Goal: Task Accomplishment & Management: Manage account settings

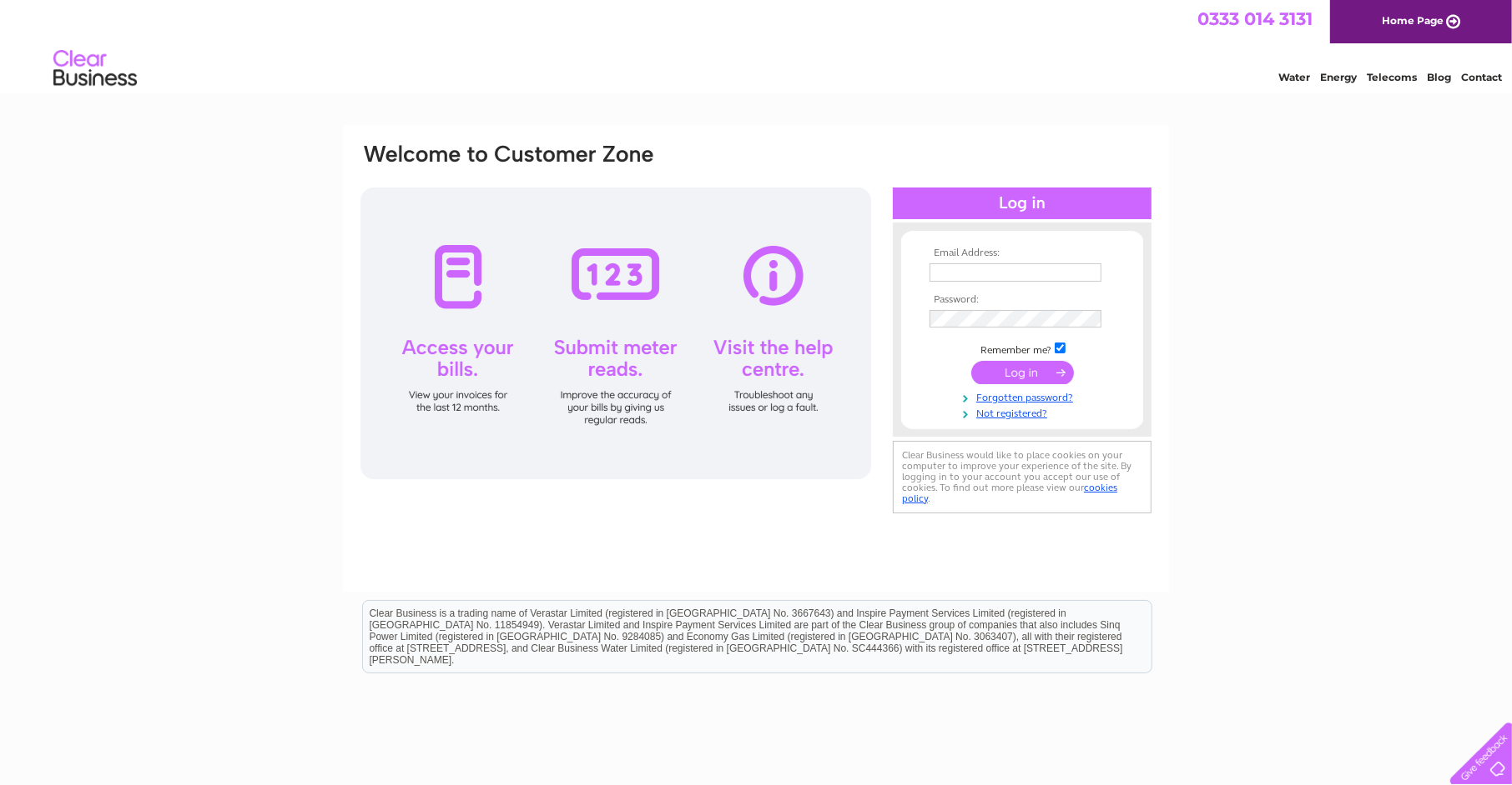
type input "[EMAIL_ADDRESS][DOMAIN_NAME]"
click at [1006, 368] on input "submit" at bounding box center [1022, 372] width 103 height 23
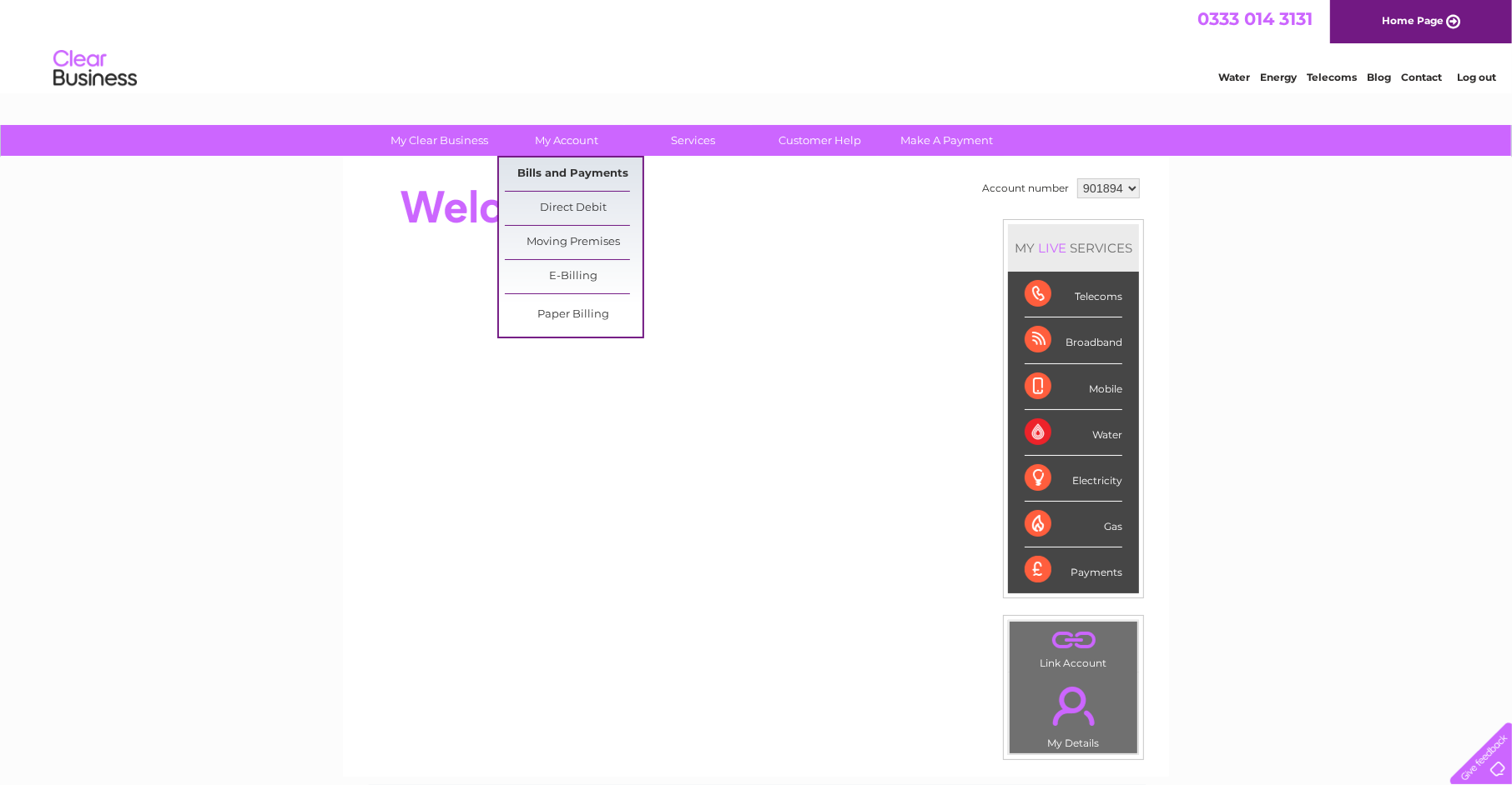
click at [559, 169] on link "Bills and Payments" at bounding box center [574, 174] width 138 height 33
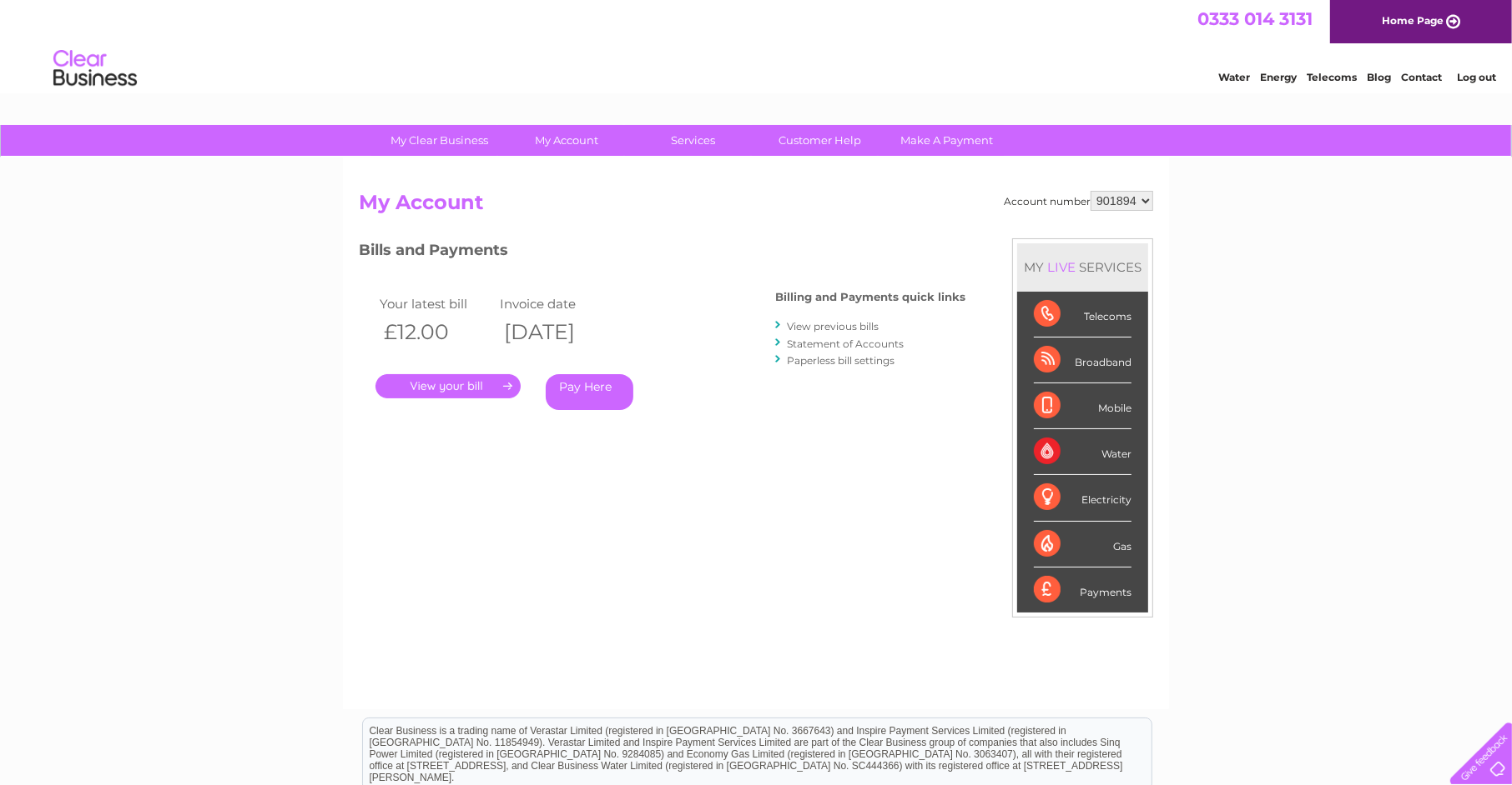
click at [1127, 202] on select "901894 901898" at bounding box center [1121, 200] width 63 height 20
select select "901898"
click at [1090, 191] on select "901894 901898" at bounding box center [1121, 200] width 63 height 20
click at [434, 390] on link "." at bounding box center [447, 386] width 145 height 24
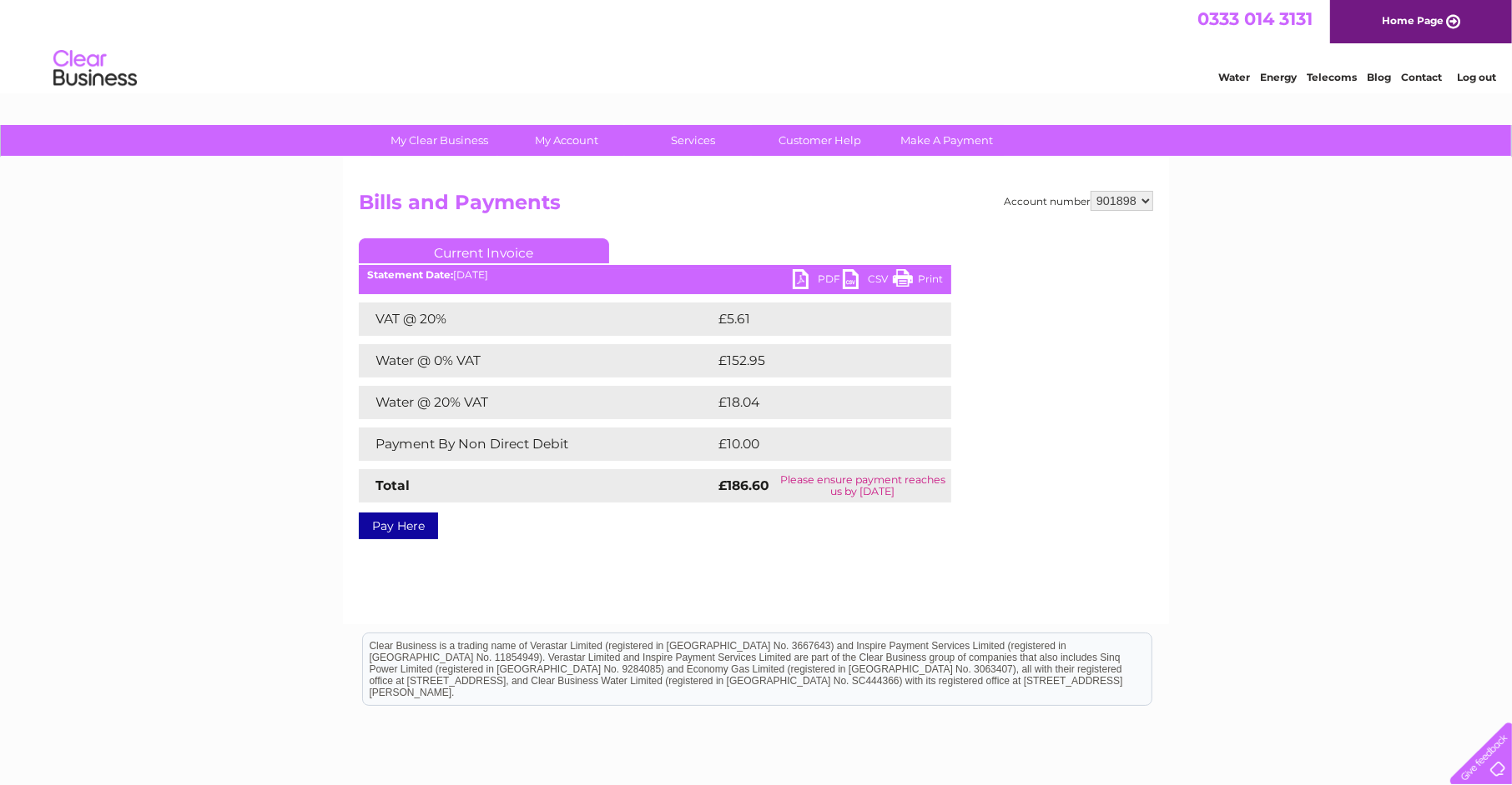
click at [819, 277] on link "PDF" at bounding box center [817, 281] width 50 height 24
